Goal: Task Accomplishment & Management: Manage account settings

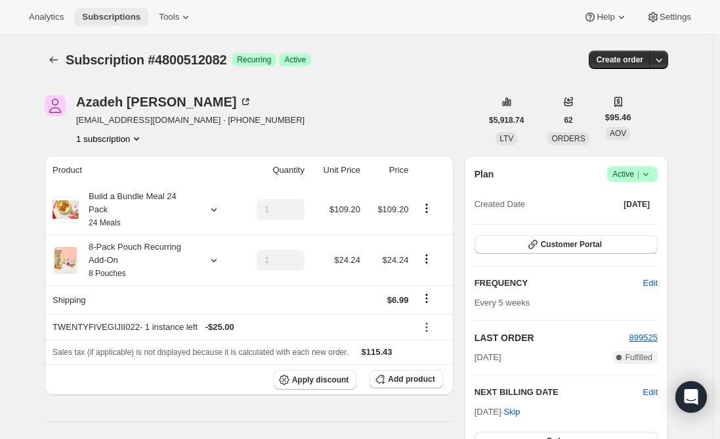
click at [110, 16] on span "Subscriptions" at bounding box center [111, 17] width 58 height 11
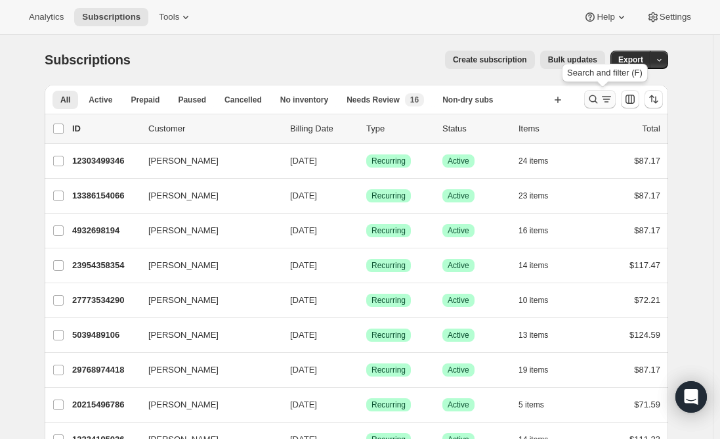
click at [606, 101] on icon "Search and filter results" at bounding box center [606, 99] width 13 height 13
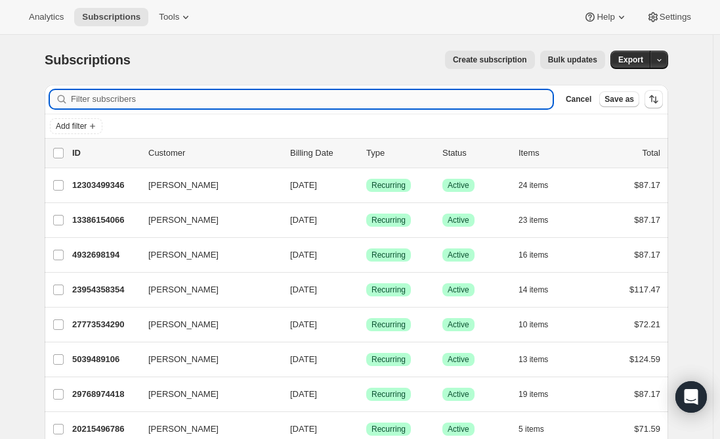
click at [200, 101] on input "Filter subscribers" at bounding box center [312, 99] width 482 height 18
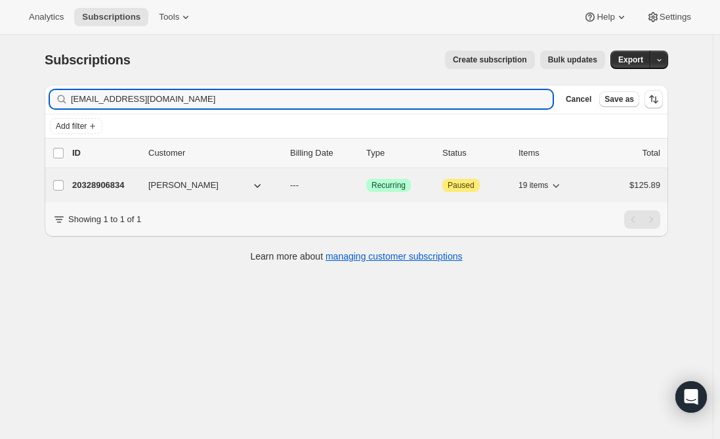
type input "[EMAIL_ADDRESS][DOMAIN_NAME]"
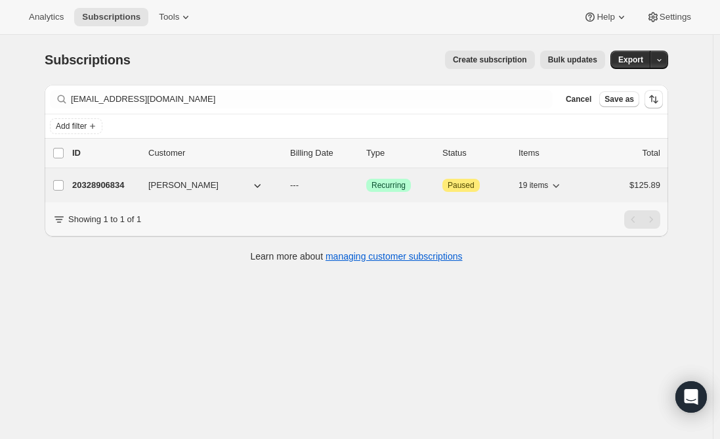
click at [116, 187] on p "20328906834" at bounding box center [105, 185] width 66 height 13
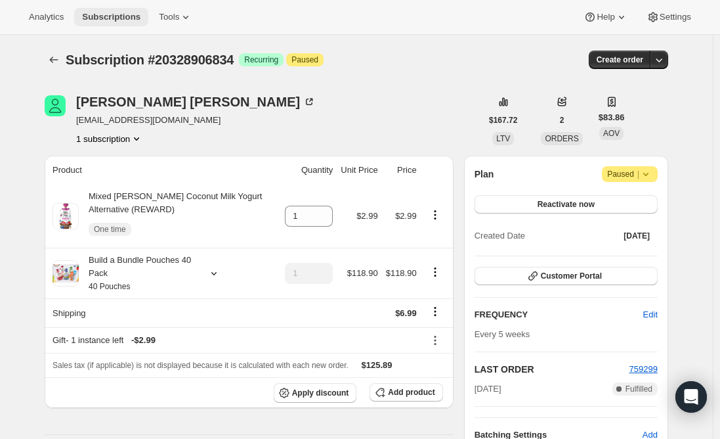
click at [99, 12] on span "Subscriptions" at bounding box center [111, 17] width 58 height 11
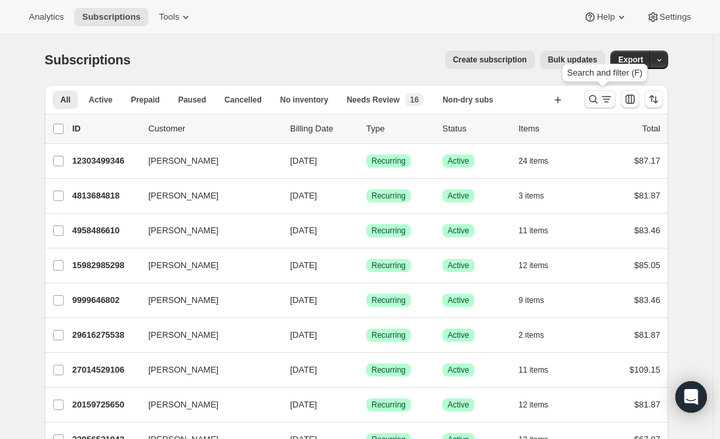
click at [596, 104] on icon "Search and filter results" at bounding box center [593, 99] width 13 height 13
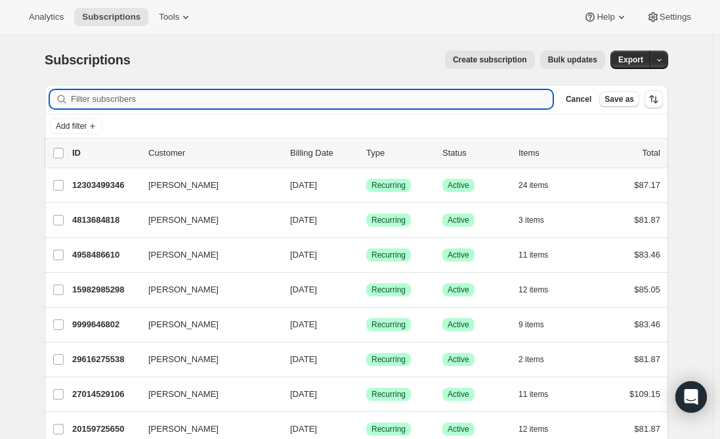
click at [236, 98] on input "Filter subscribers" at bounding box center [312, 99] width 482 height 18
paste input "[PERSON_NAME][EMAIL_ADDRESS][DOMAIN_NAME]"
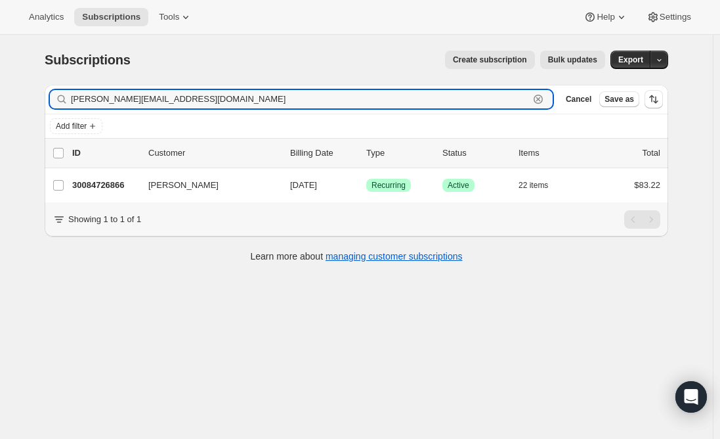
type input "[PERSON_NAME][EMAIL_ADDRESS][DOMAIN_NAME]"
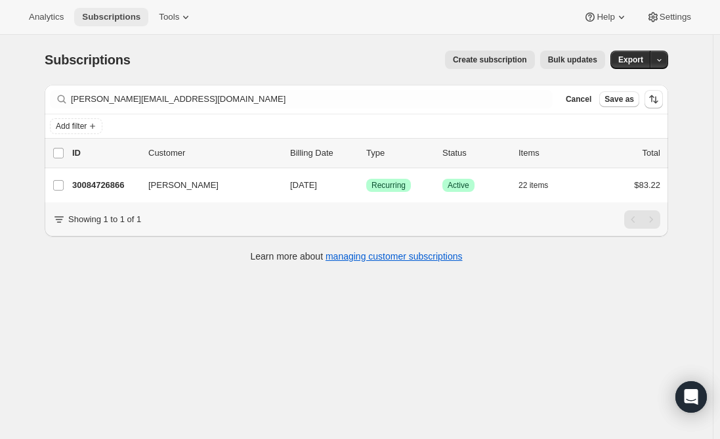
click at [105, 16] on span "Subscriptions" at bounding box center [111, 17] width 58 height 11
